Goal: Navigation & Orientation: Find specific page/section

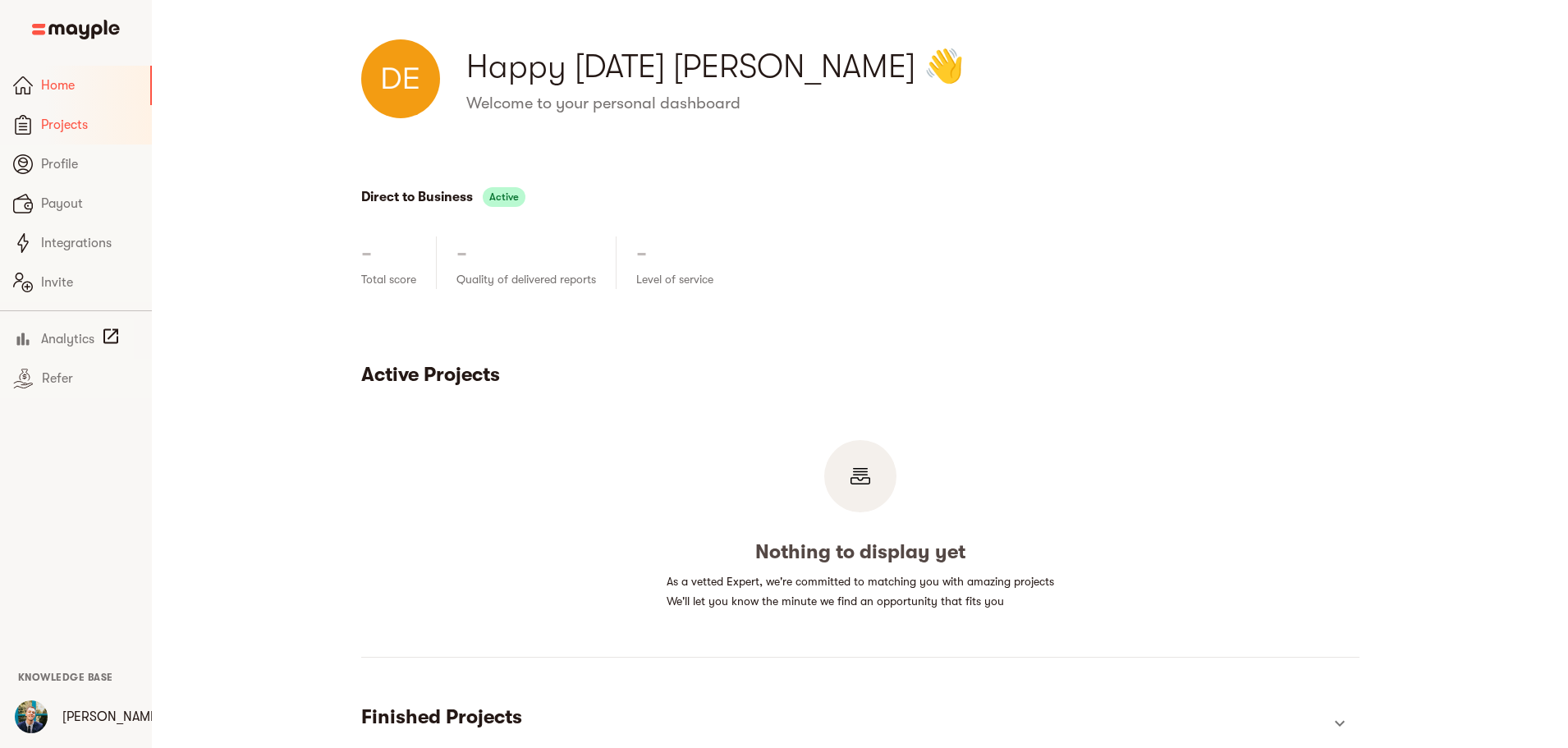
click at [66, 120] on span "Projects" at bounding box center [90, 124] width 98 height 20
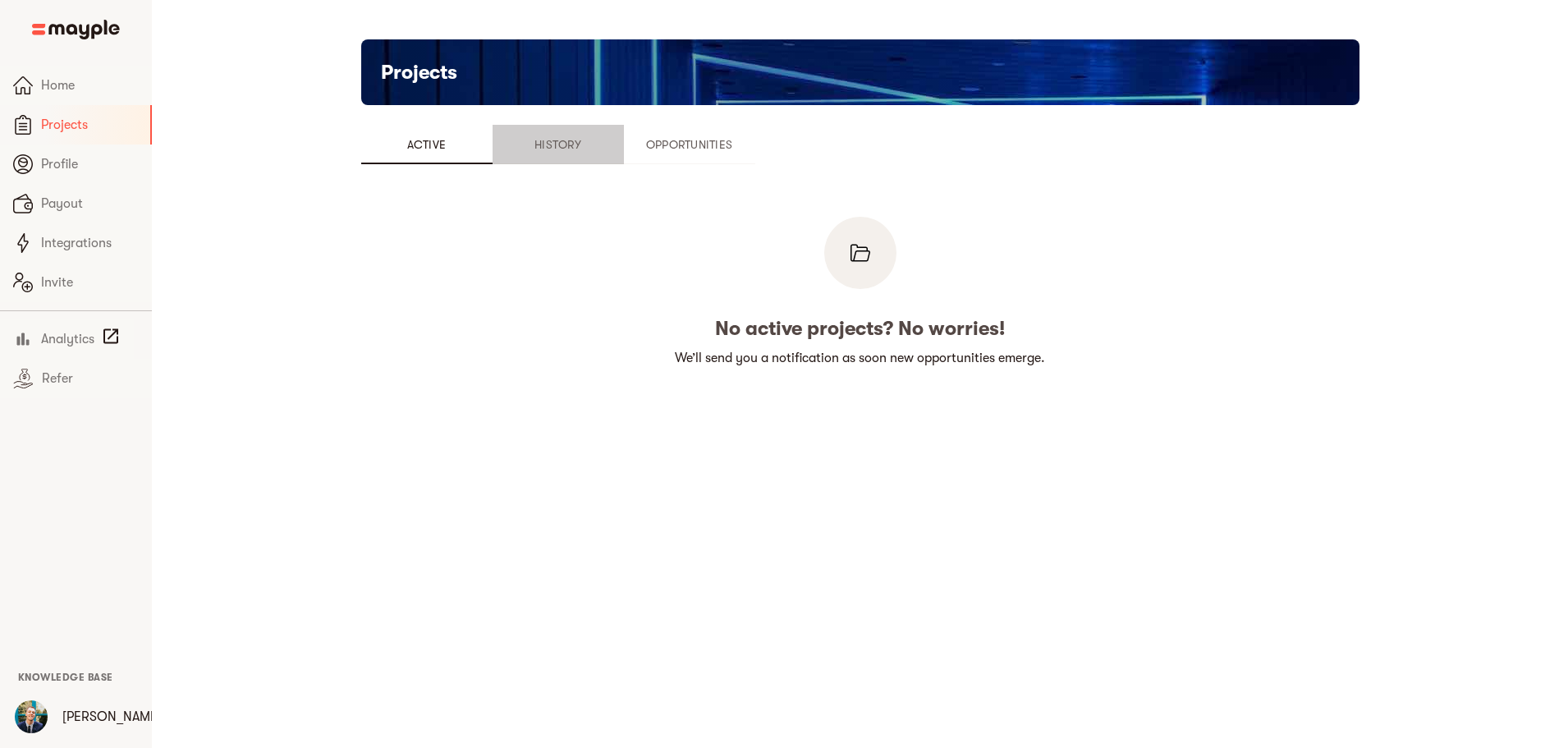
click at [502, 143] on span "History" at bounding box center [557, 144] width 111 height 20
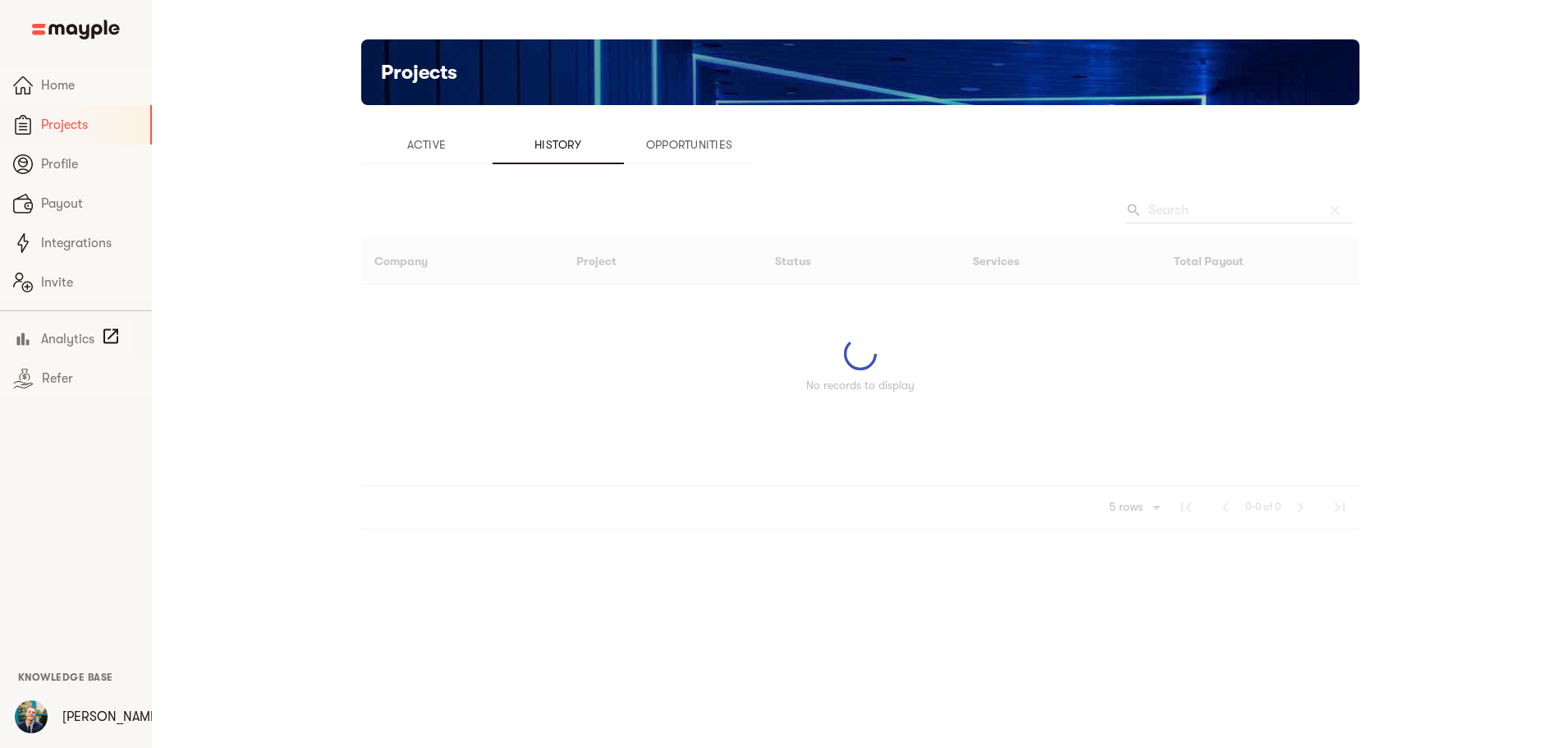
click at [634, 140] on span "Opportunities" at bounding box center [690, 144] width 111 height 20
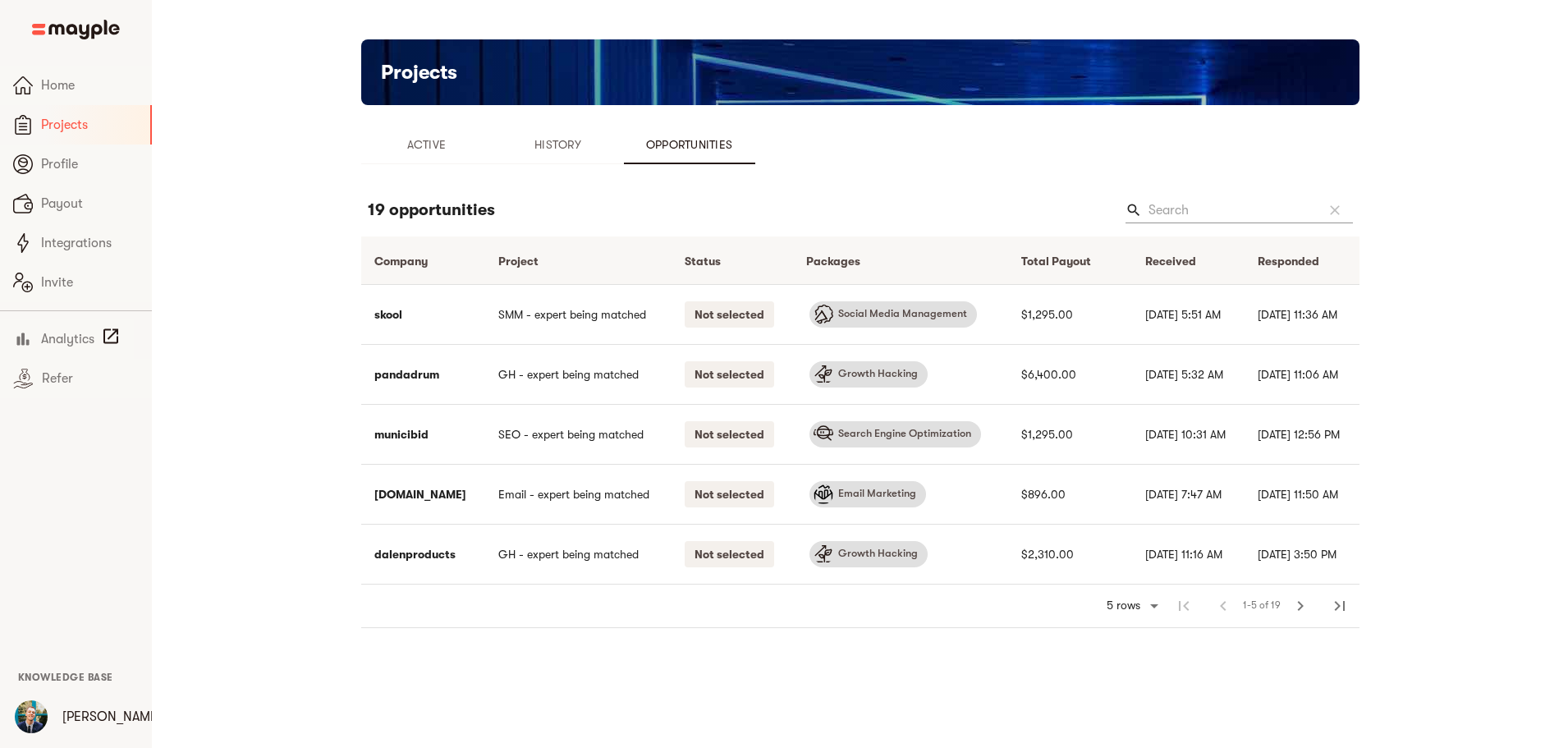
click at [502, 149] on span "History" at bounding box center [557, 144] width 111 height 20
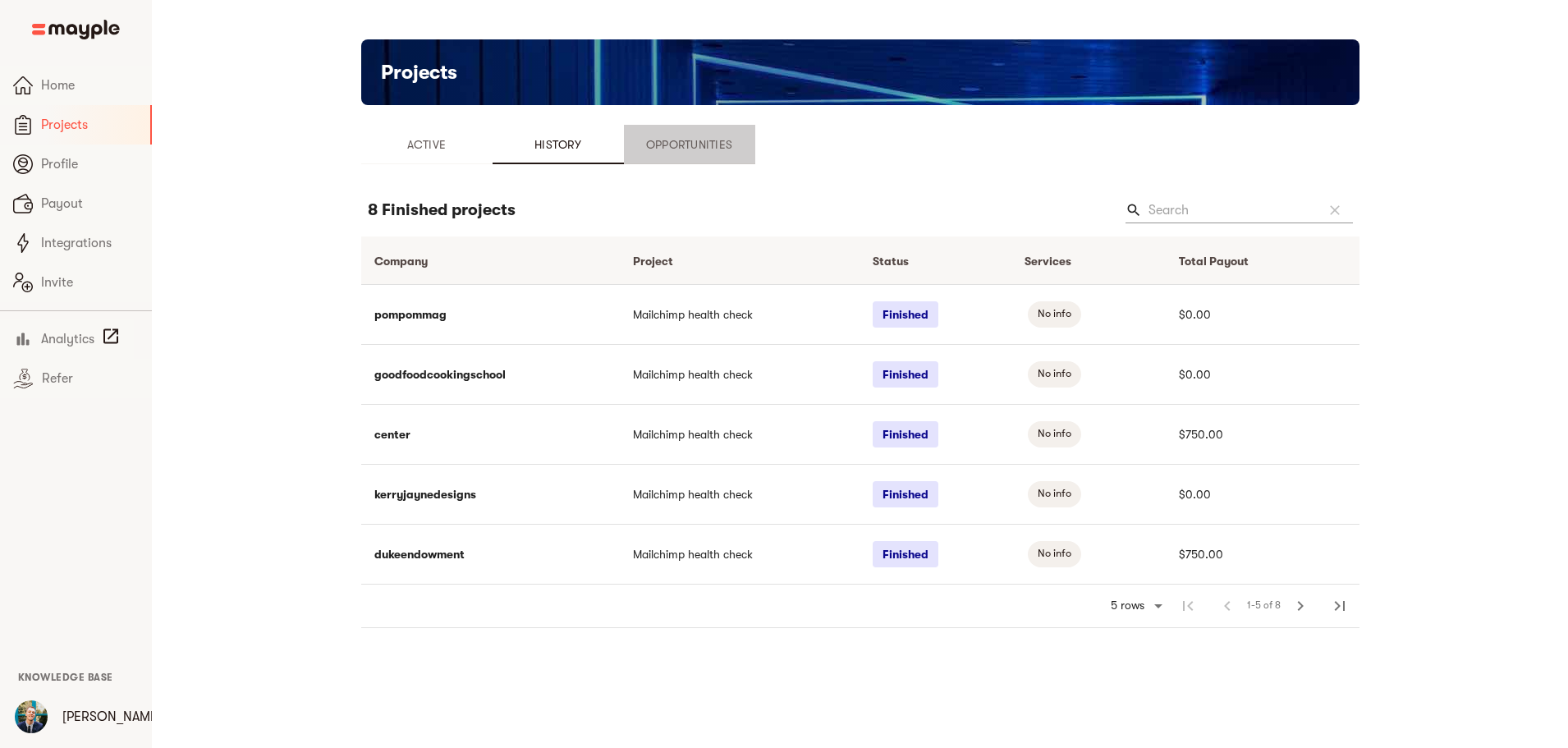
click at [634, 139] on span "Opportunities" at bounding box center [690, 144] width 111 height 20
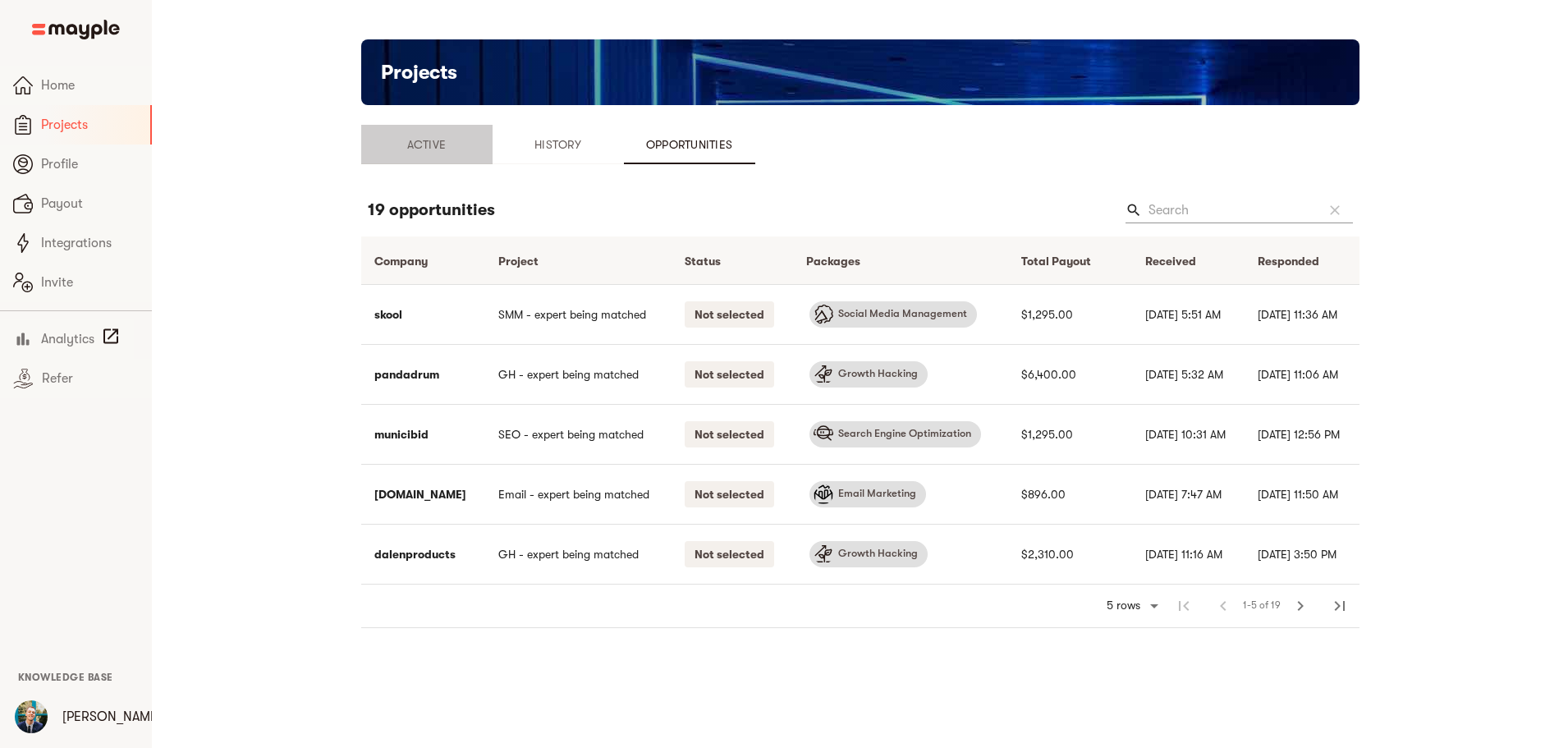
click at [371, 144] on span "Active" at bounding box center [426, 144] width 111 height 20
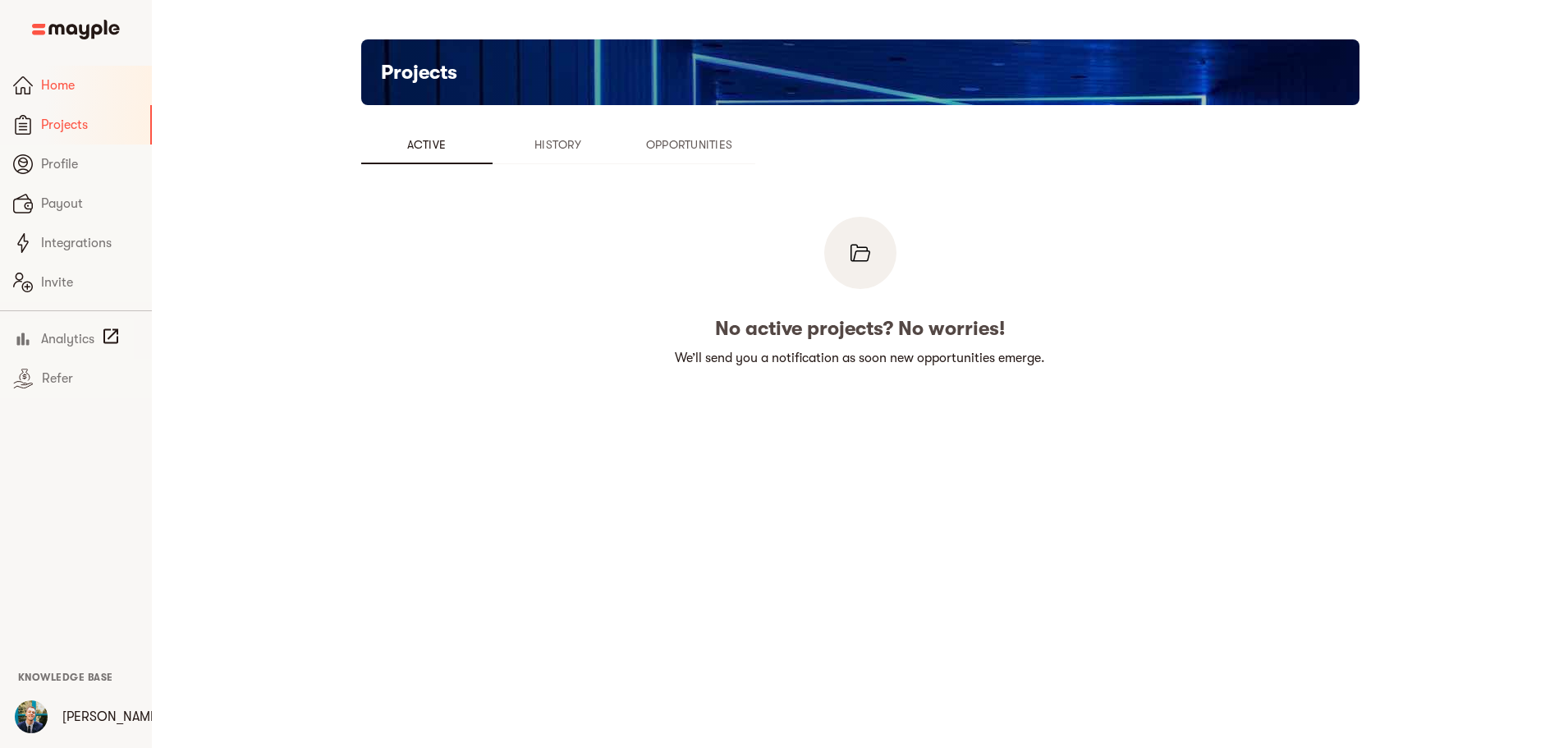
click at [76, 79] on span "Home" at bounding box center [90, 85] width 98 height 20
